Goal: Book appointment/travel/reservation

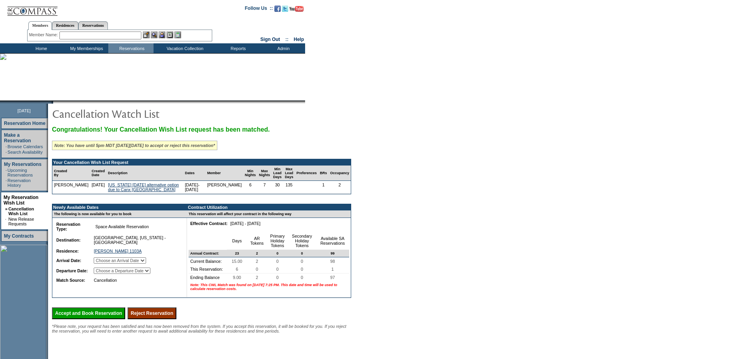
click at [146, 264] on select "Choose an Arrival Date [DATE] [DATE] [DATE] [DATE] [DATE] [DATE]" at bounding box center [120, 260] width 52 height 6
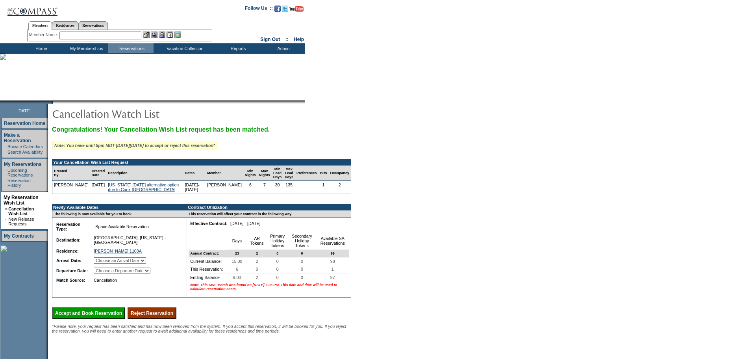
click at [175, 244] on td "[GEOGRAPHIC_DATA], [US_STATE] - [GEOGRAPHIC_DATA]" at bounding box center [136, 240] width 88 height 13
click at [146, 264] on select "Choose an Arrival Date [DATE] [DATE] [DATE] [DATE] [DATE] [DATE]" at bounding box center [120, 260] width 52 height 6
select select "[DATE]"
click at [104, 264] on select "Choose an Arrival Date [DATE] [DATE] [DATE] [DATE] [DATE] [DATE]" at bounding box center [120, 260] width 52 height 6
click at [150, 274] on select "Choose a Departure Date [DATE] [DATE] [DATE] [DATE] [DATE] [DATE]" at bounding box center [122, 270] width 57 height 6
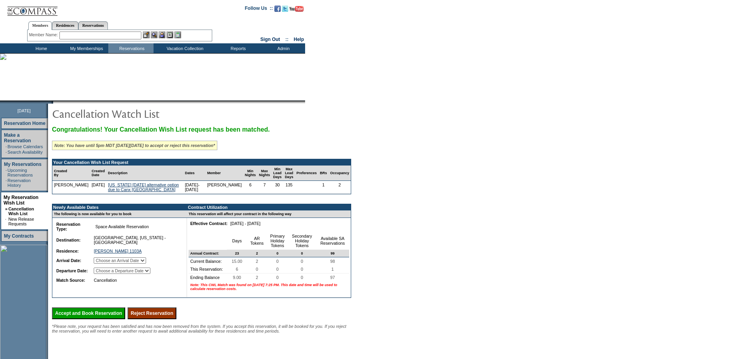
select select "[DATE]"
click at [104, 274] on select "Choose a Departure Date [DATE] [DATE] [DATE] [DATE] [DATE] [DATE]" at bounding box center [122, 270] width 57 height 6
click at [146, 264] on select "Choose an Arrival Date [DATE] [DATE] [DATE] [DATE] [DATE] [DATE]" at bounding box center [120, 260] width 52 height 6
click at [177, 255] on td "[PERSON_NAME] 1103A 364" at bounding box center [136, 251] width 88 height 8
click at [122, 319] on input "Accept and Book Reservation" at bounding box center [88, 313] width 73 height 12
